Goal: Navigation & Orientation: Find specific page/section

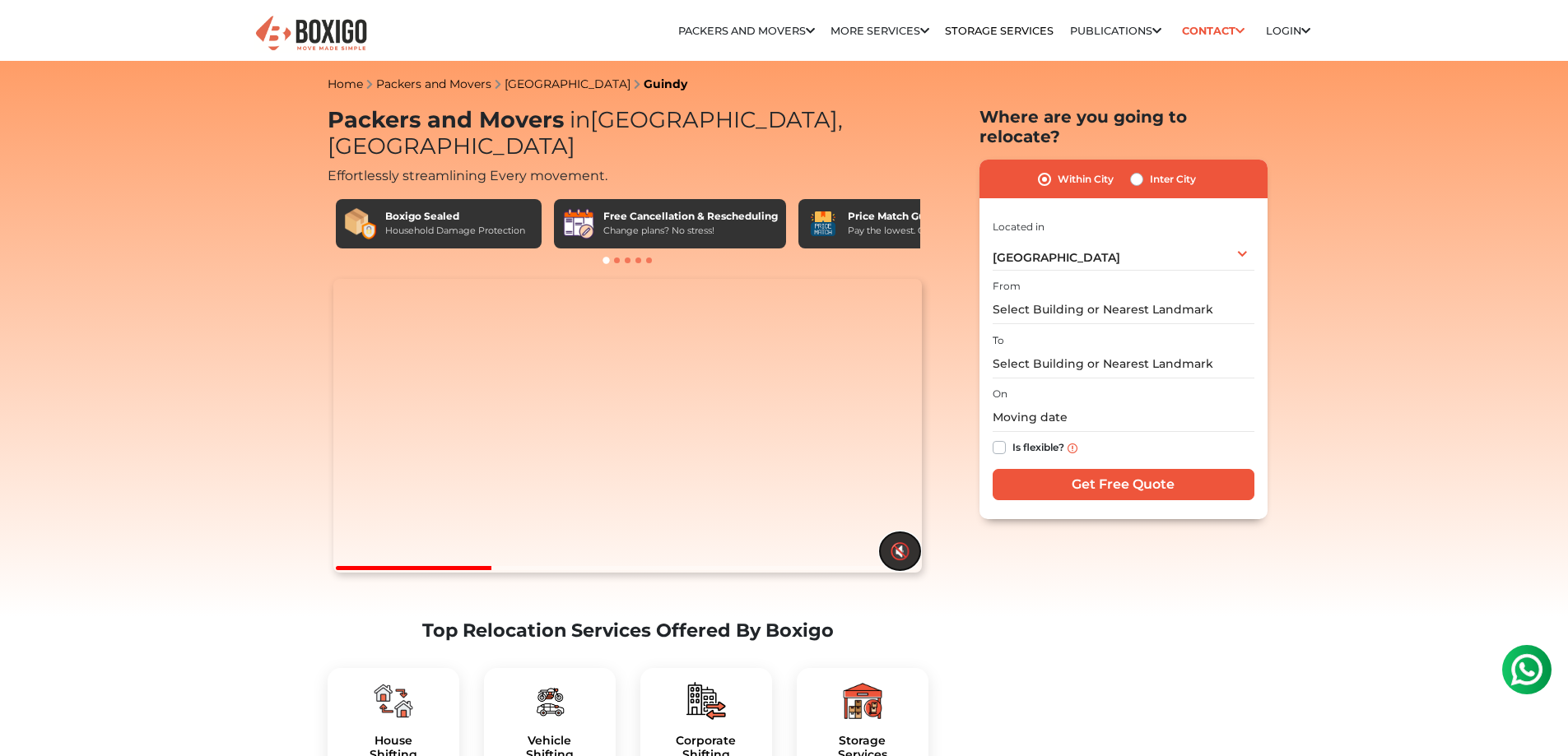
click at [902, 557] on button "🔇" at bounding box center [900, 552] width 40 height 38
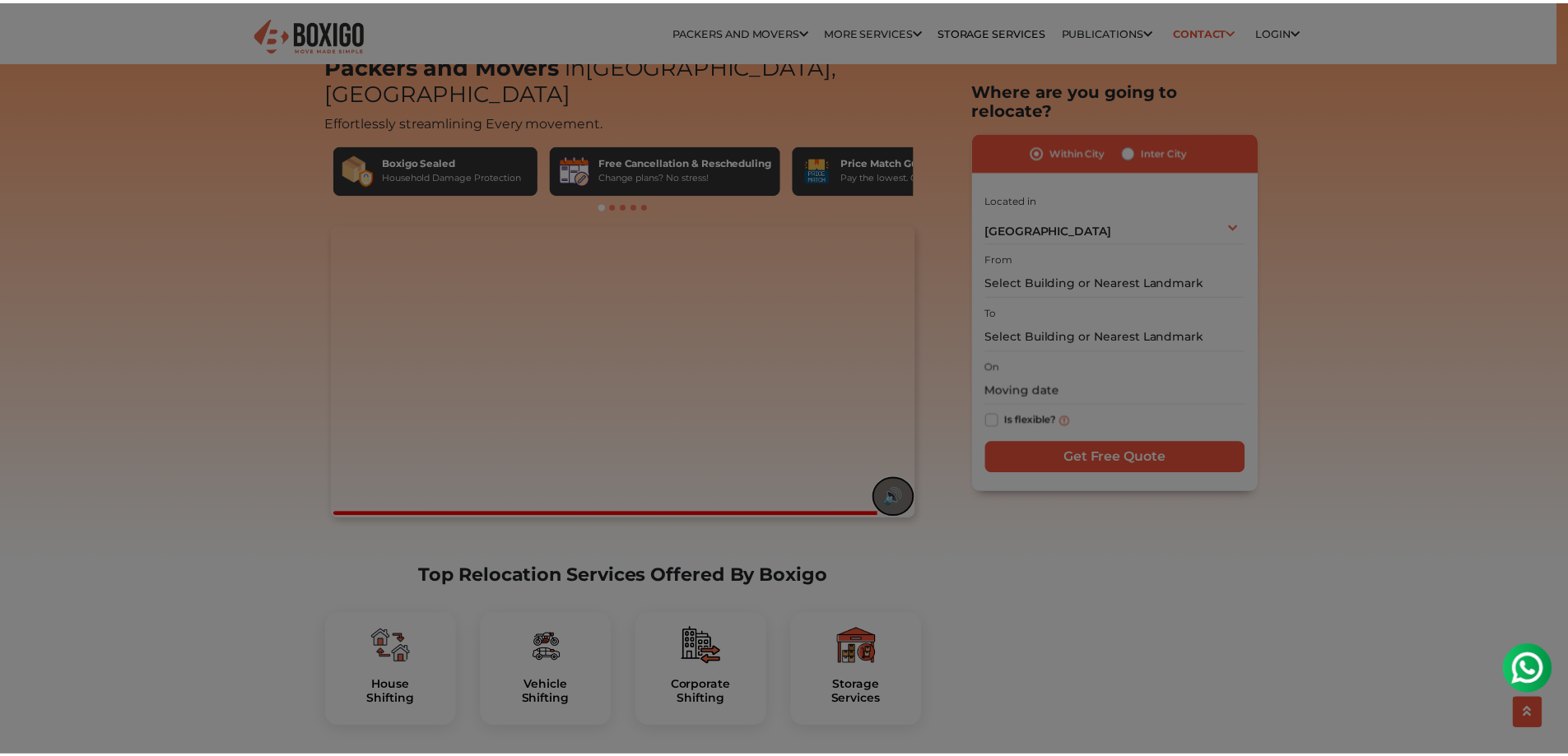
scroll to position [247, 0]
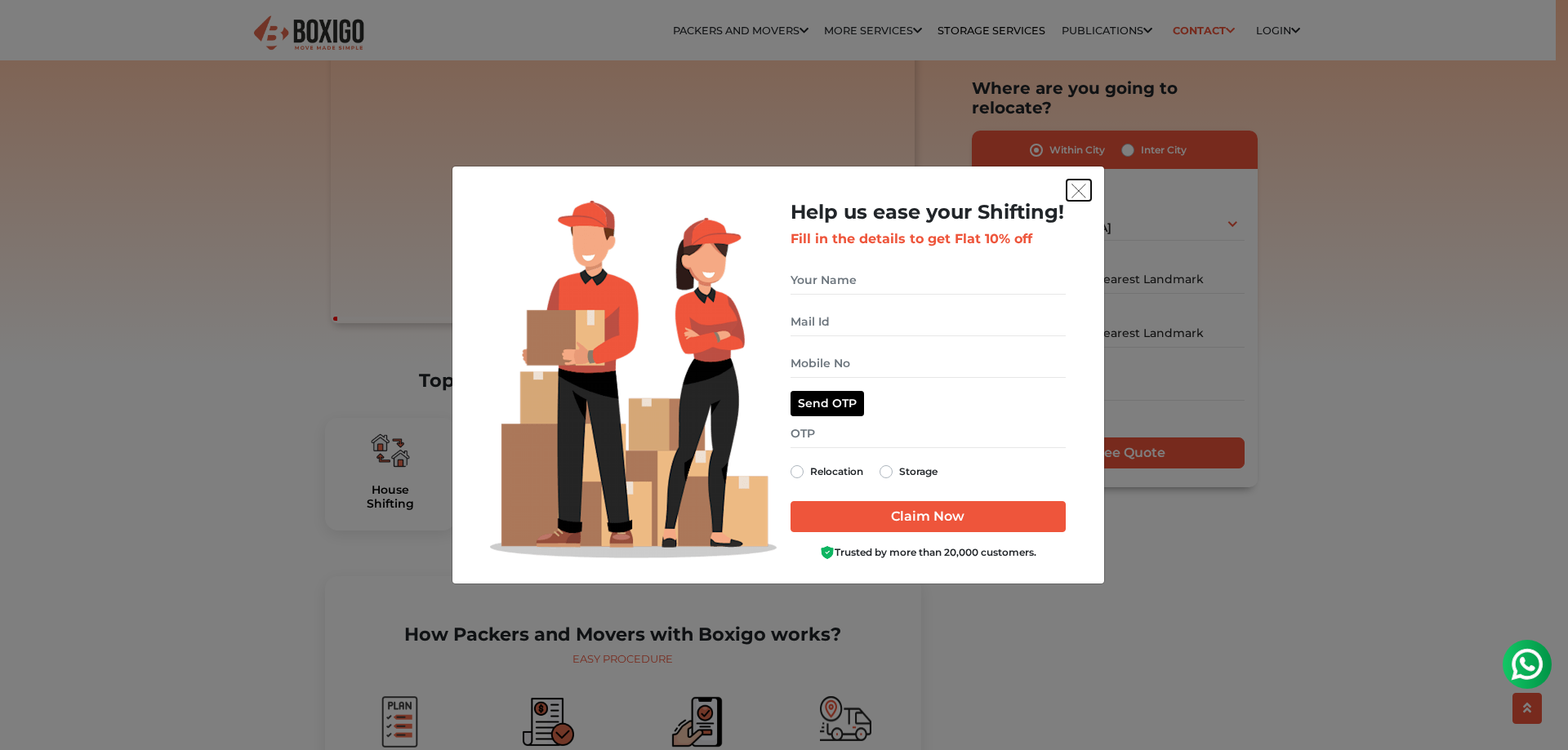
click at [1083, 193] on img "get free quote dialog" at bounding box center [1078, 190] width 15 height 15
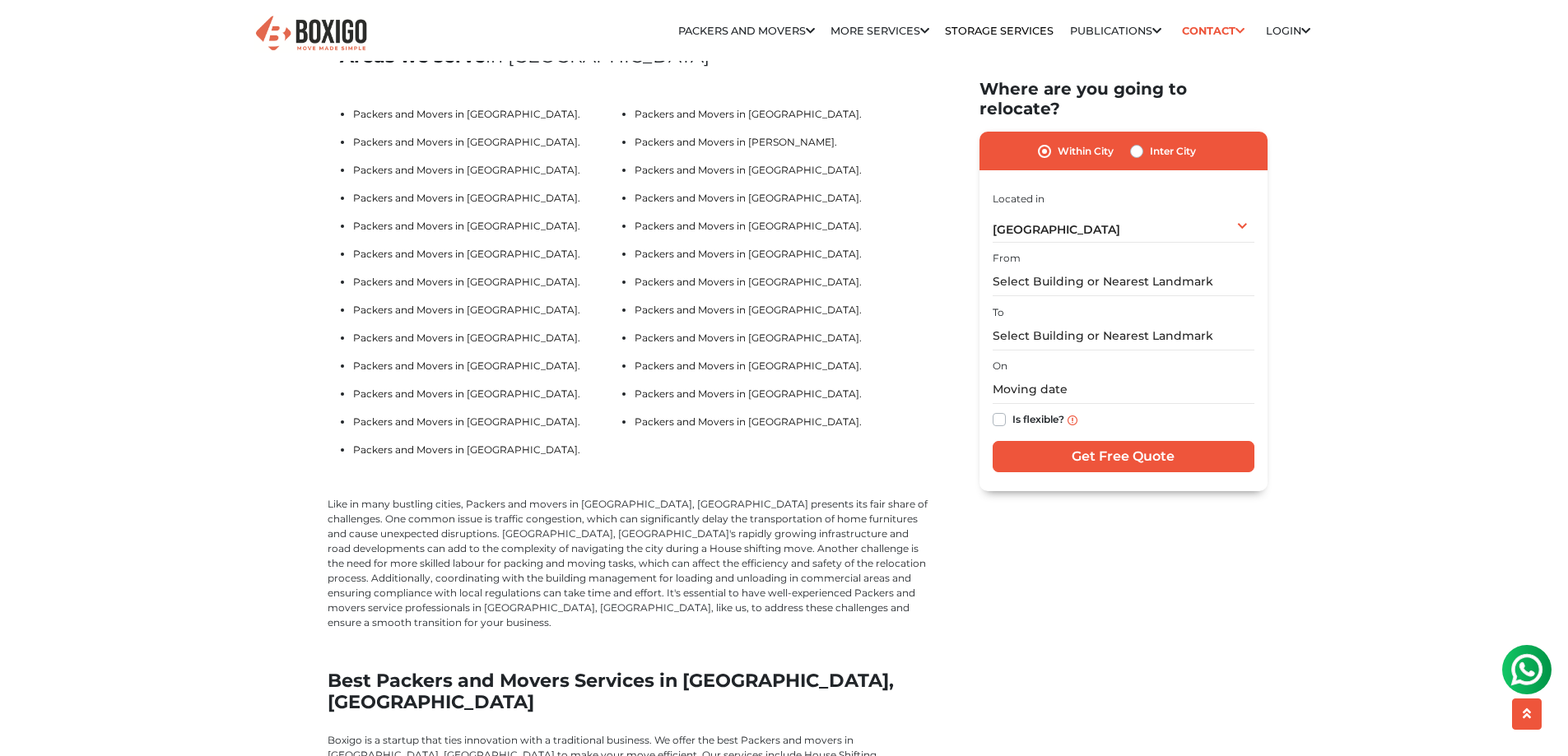
scroll to position [3538, 0]
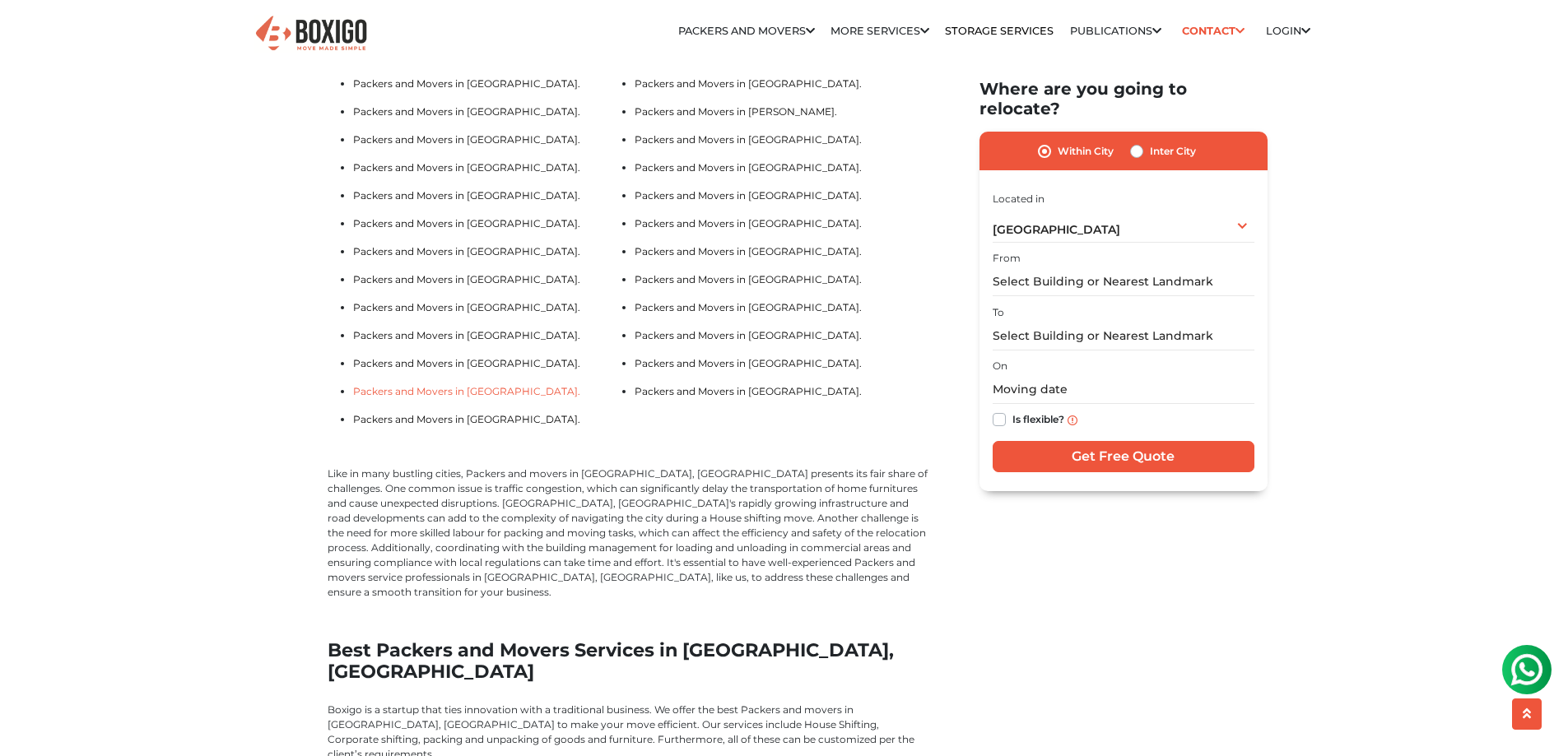
click at [386, 397] on link "Packers and Movers in [GEOGRAPHIC_DATA]." at bounding box center [466, 391] width 227 height 13
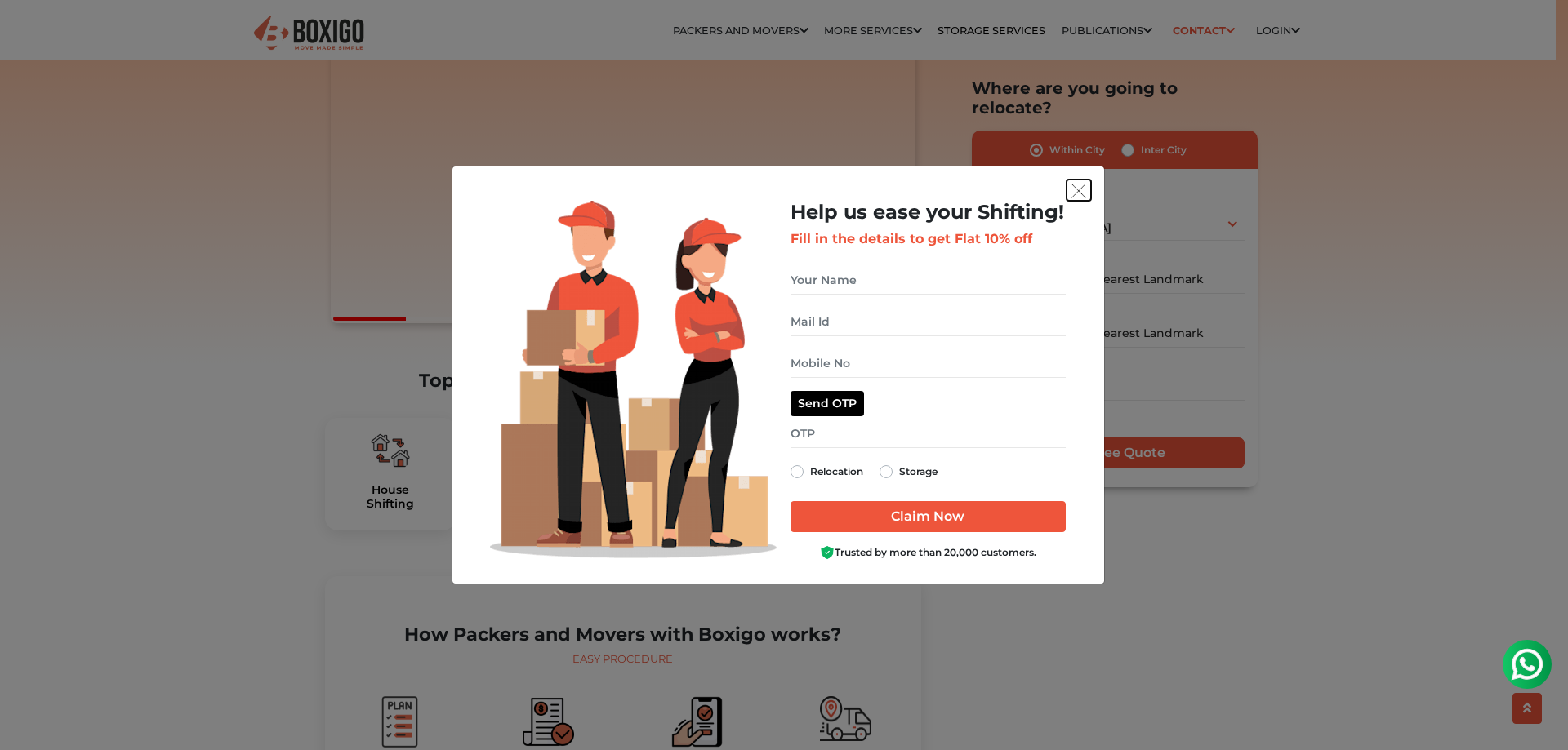
drag, startPoint x: 1080, startPoint y: 191, endPoint x: 1073, endPoint y: 236, distance: 45.5
click at [1080, 191] on img "get free quote dialog" at bounding box center [1078, 190] width 15 height 15
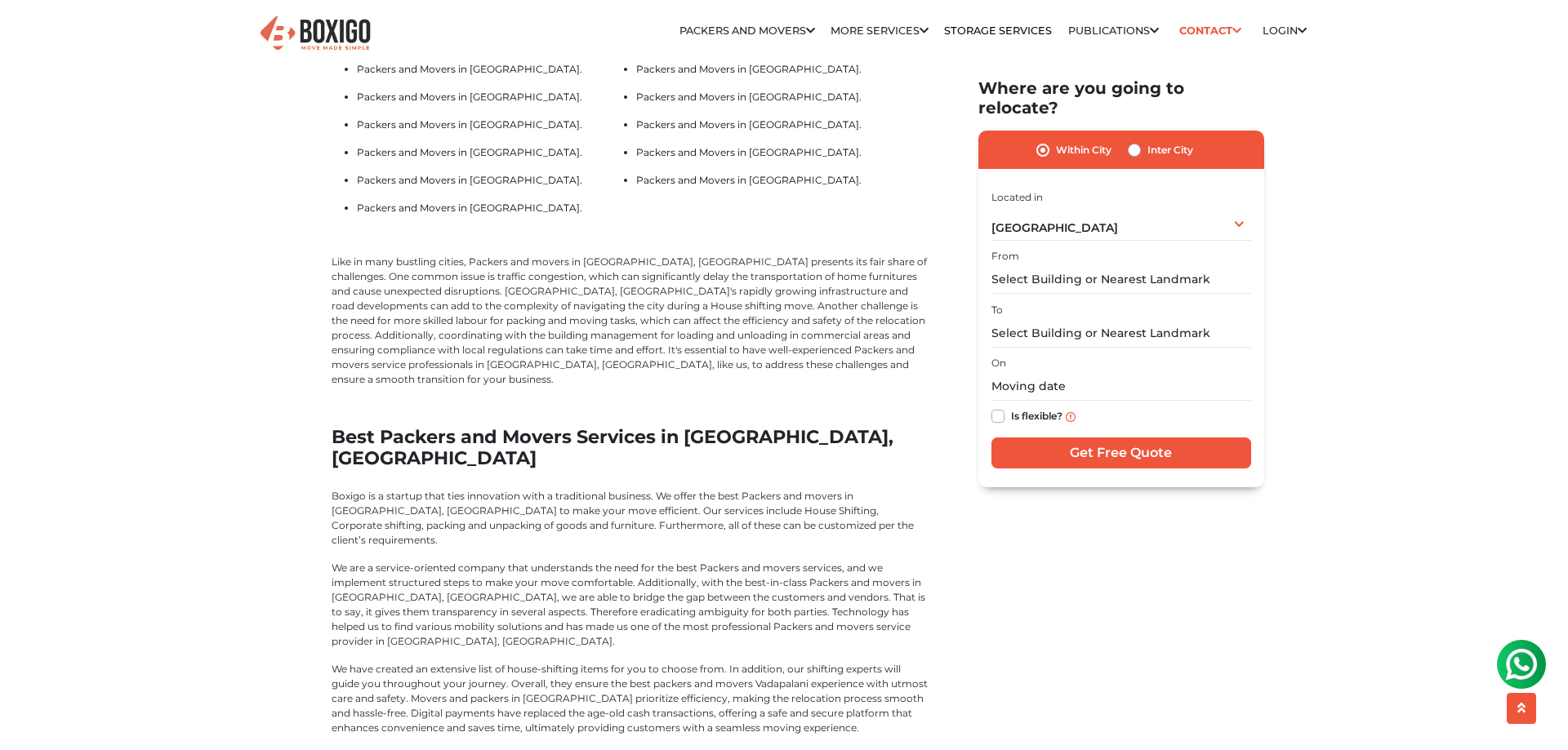
scroll to position [3755, 0]
